Goal: Check status: Check status

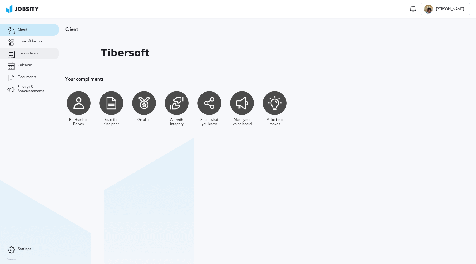
click at [19, 50] on link "Transactions" at bounding box center [29, 54] width 59 height 12
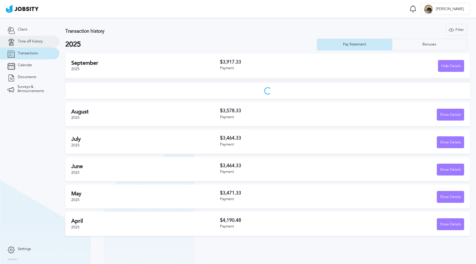
click at [38, 44] on link "Time off history" at bounding box center [29, 42] width 59 height 12
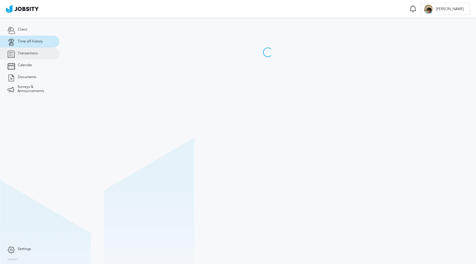
click at [37, 51] on span "Transactions" at bounding box center [28, 53] width 20 height 4
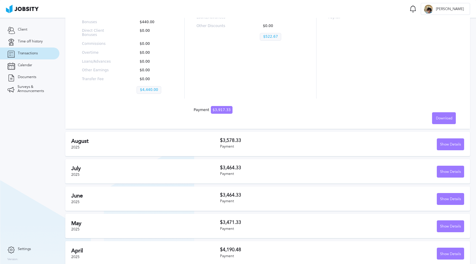
scroll to position [106, 0]
click at [440, 251] on div "Show Details" at bounding box center [451, 255] width 27 height 12
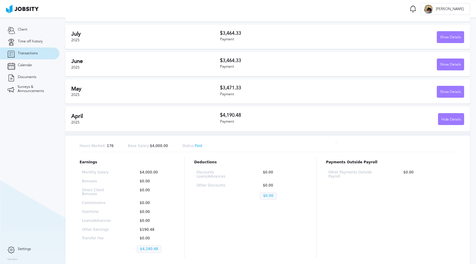
scroll to position [253, 0]
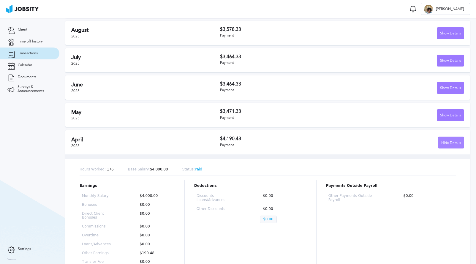
click at [445, 142] on div "Hide Details" at bounding box center [452, 143] width 26 height 12
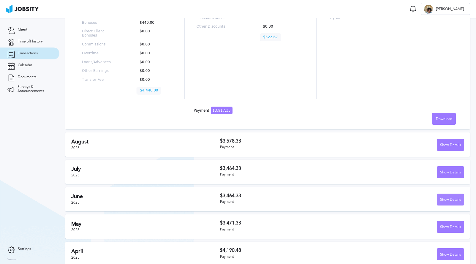
scroll to position [0, 0]
click at [453, 221] on div "Show Details" at bounding box center [451, 227] width 27 height 12
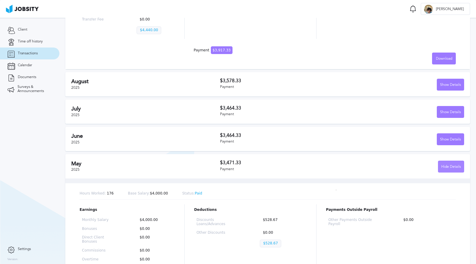
click at [449, 165] on div "Hide Details" at bounding box center [452, 167] width 26 height 12
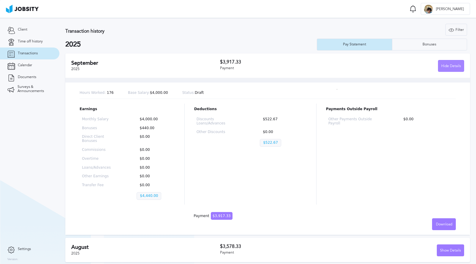
click at [439, 72] on div "Hide Details" at bounding box center [452, 66] width 26 height 12
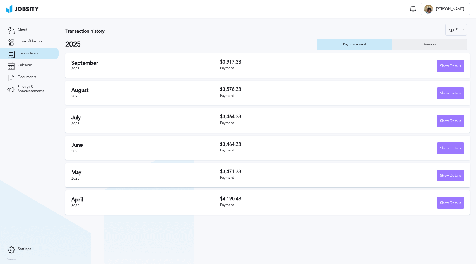
click at [428, 48] on div "Bonuses" at bounding box center [430, 45] width 75 height 12
